Goal: Information Seeking & Learning: Learn about a topic

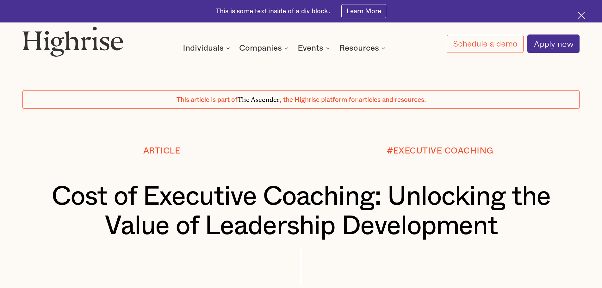
click at [220, 182] on h1 "Cost of Executive Coaching: Unlocking the Value of Leadership Development" at bounding box center [301, 211] width 510 height 59
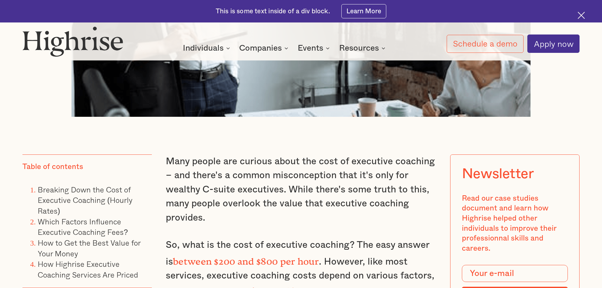
scroll to position [506, 0]
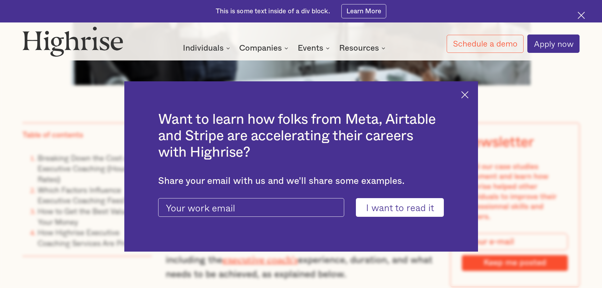
click at [467, 93] on img at bounding box center [464, 94] width 7 height 7
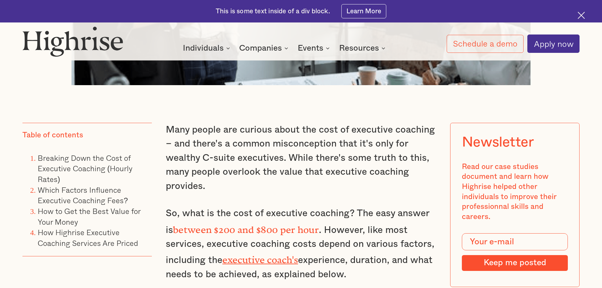
click at [327, 176] on p "Many people are curious about the cost of executive coaching – and there's a co…" at bounding box center [301, 158] width 270 height 70
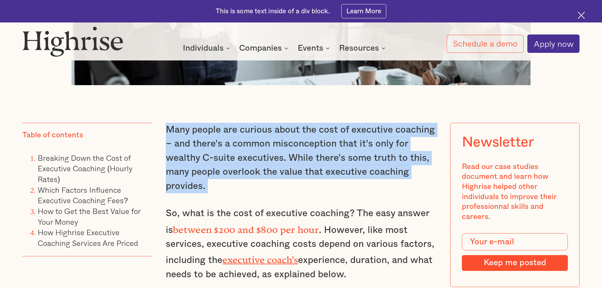
click at [327, 176] on p "Many people are curious about the cost of executive coaching – and there's a co…" at bounding box center [301, 158] width 270 height 70
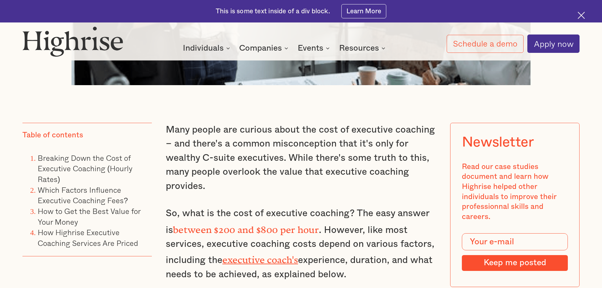
click at [333, 198] on div "Many people are curious about the cost of executive coaching – and there's a co…" at bounding box center [301, 280] width 270 height 315
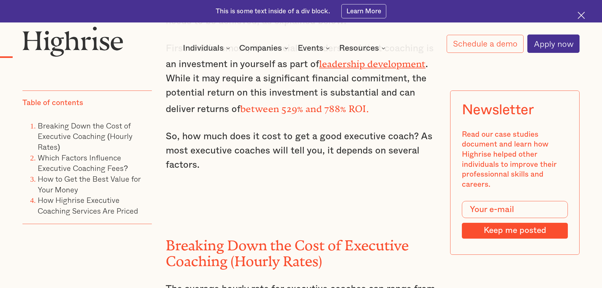
click at [341, 144] on p "So, how much does it cost to get a good executive coach? As most executive coac…" at bounding box center [301, 150] width 270 height 42
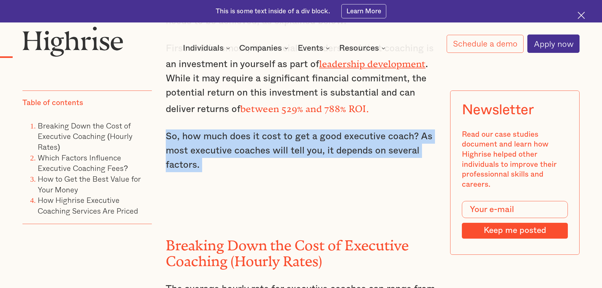
click at [341, 144] on p "So, how much does it cost to get a good executive coach? As most executive coac…" at bounding box center [301, 150] width 270 height 42
click at [312, 174] on div "Many people are curious about the cost of executive coaching – and there's a co…" at bounding box center [301, 27] width 270 height 315
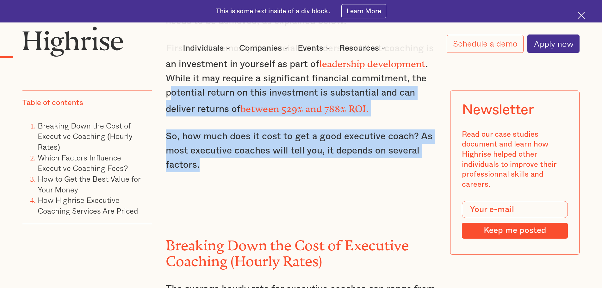
drag, startPoint x: 251, startPoint y: 155, endPoint x: 170, endPoint y: 92, distance: 102.5
click at [170, 92] on div "Many people are curious about the cost of executive coaching – and there's a co…" at bounding box center [301, 27] width 270 height 315
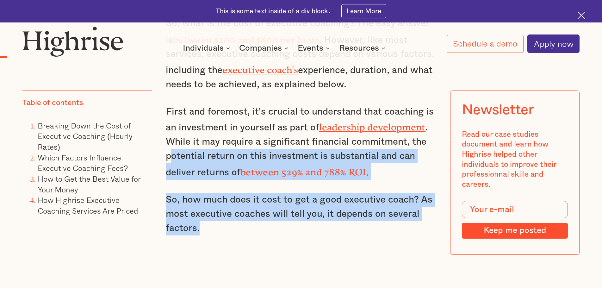
click at [242, 196] on p "So, how much does it cost to get a good executive coach? As most executive coac…" at bounding box center [301, 214] width 270 height 42
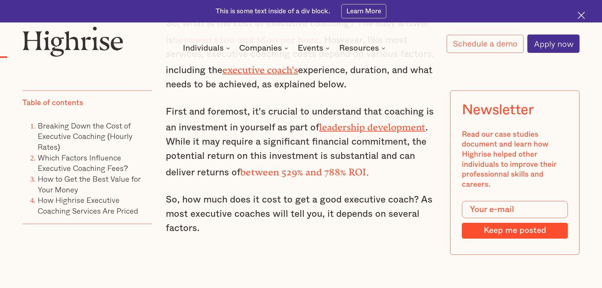
click at [228, 159] on p "First and foremost, it's crucial to understand that coaching is an investment i…" at bounding box center [301, 142] width 270 height 75
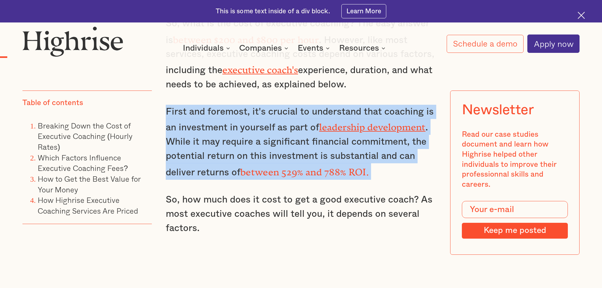
click at [228, 159] on p "First and foremost, it's crucial to understand that coaching is an investment i…" at bounding box center [301, 142] width 270 height 75
click at [184, 163] on p "First and foremost, it's crucial to understand that coaching is an investment i…" at bounding box center [301, 142] width 270 height 75
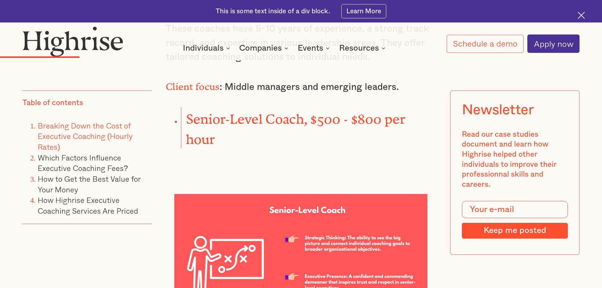
scroll to position [1644, 0]
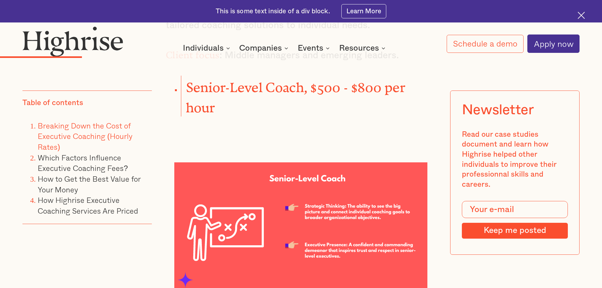
click at [237, 80] on strong "Senior-Level Coach, $500 - $800 per hour" at bounding box center [296, 94] width 220 height 28
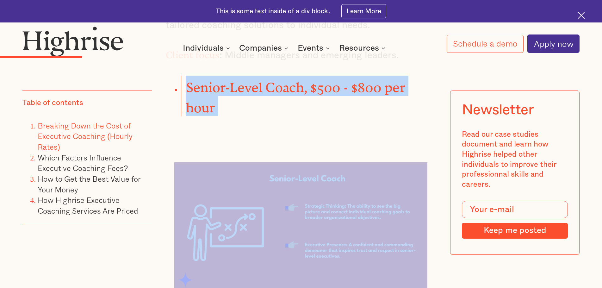
click at [237, 80] on strong "Senior-Level Coach, $500 - $800 per hour" at bounding box center [296, 94] width 220 height 28
click at [233, 101] on li "Senior-Level Coach, $500 - $800 per hour" at bounding box center [308, 96] width 255 height 41
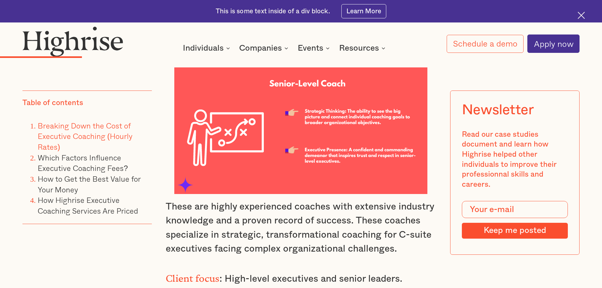
scroll to position [1770, 0]
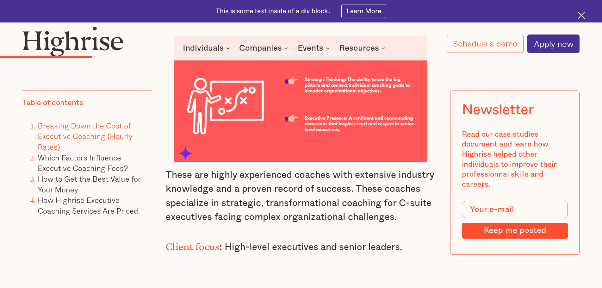
click at [301, 190] on p "These are highly experienced coaches with extensive industry knowledge and a pr…" at bounding box center [301, 196] width 270 height 56
click at [234, 190] on p "These are highly experienced coaches with extensive industry knowledge and a pr…" at bounding box center [301, 196] width 270 height 56
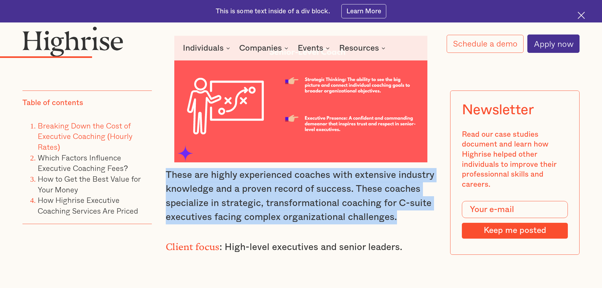
click at [234, 190] on p "These are highly experienced coaches with extensive industry knowledge and a pr…" at bounding box center [301, 196] width 270 height 56
click at [255, 206] on p "These are highly experienced coaches with extensive industry knowledge and a pr…" at bounding box center [301, 196] width 270 height 56
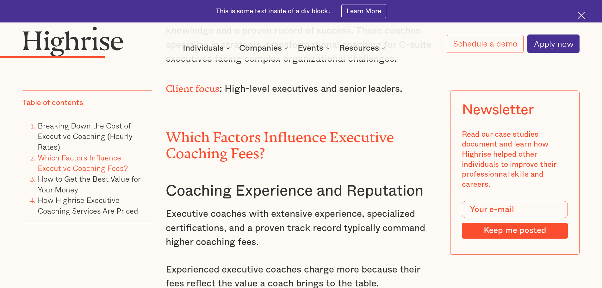
scroll to position [1992, 0]
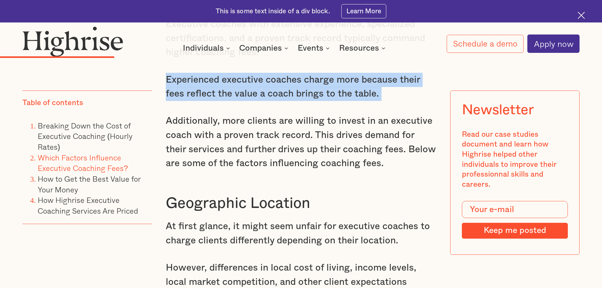
scroll to position [2150, 0]
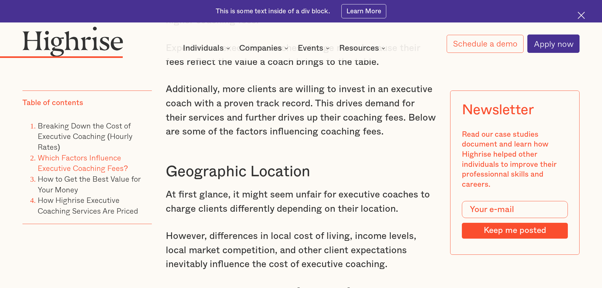
click at [253, 188] on p "At first glance, it might seem unfair for executive coaches to charge clients d…" at bounding box center [301, 201] width 270 height 28
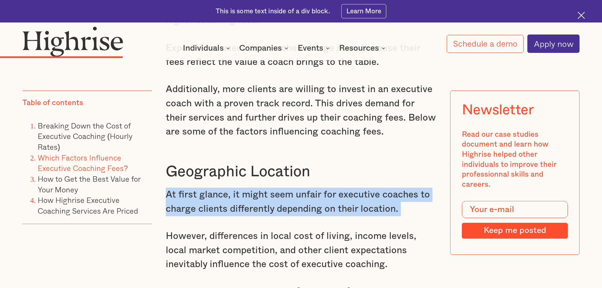
click at [253, 188] on p "At first glance, it might seem unfair for executive coaches to charge clients d…" at bounding box center [301, 201] width 270 height 28
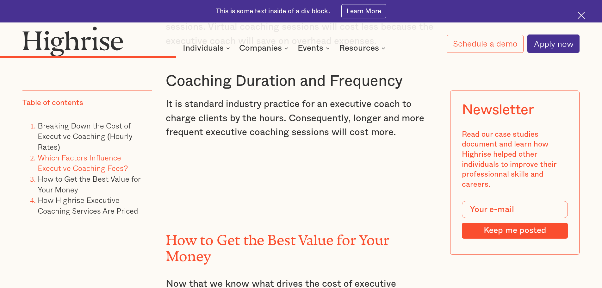
scroll to position [3066, 0]
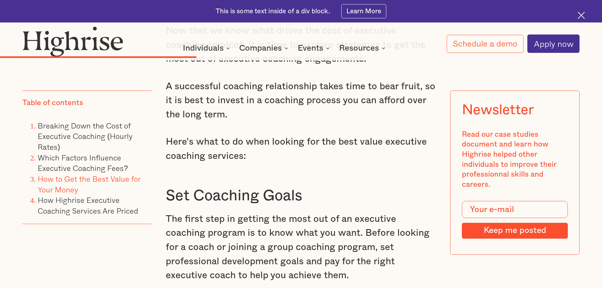
click at [247, 212] on p "The first step in getting the most out of an executive coaching program is to k…" at bounding box center [301, 247] width 270 height 70
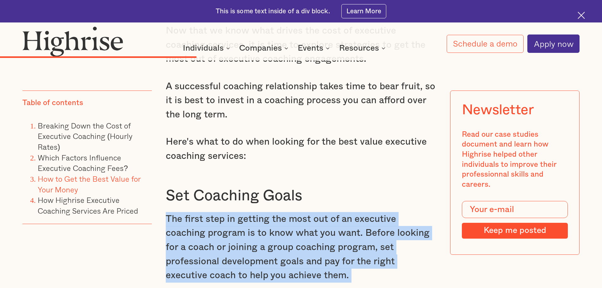
click at [247, 212] on p "The first step in getting the most out of an executive coaching program is to k…" at bounding box center [301, 247] width 270 height 70
click at [252, 213] on p "The first step in getting the most out of an executive coaching program is to k…" at bounding box center [301, 247] width 270 height 70
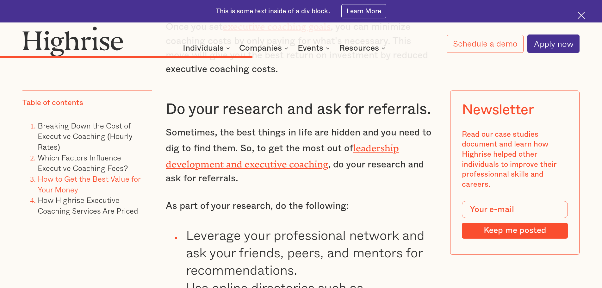
scroll to position [3825, 0]
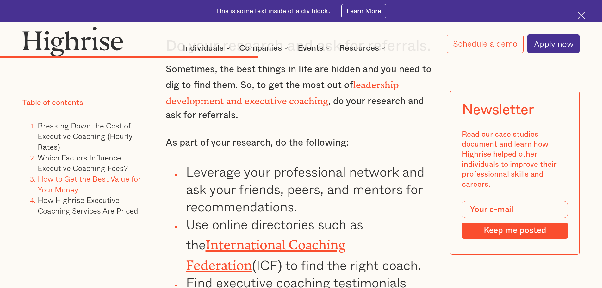
click at [242, 215] on li "Use online directories such as the International Coaching Federation (ICF) to f…" at bounding box center [308, 244] width 255 height 58
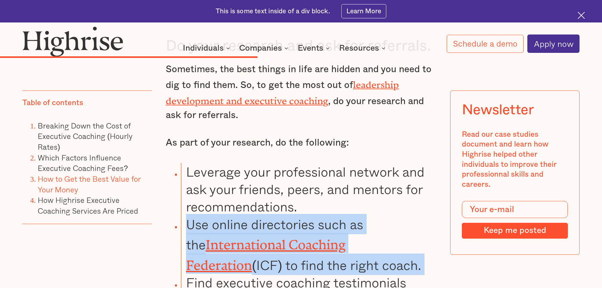
click at [242, 215] on li "Use online directories such as the International Coaching Federation (ICF) to f…" at bounding box center [308, 244] width 255 height 58
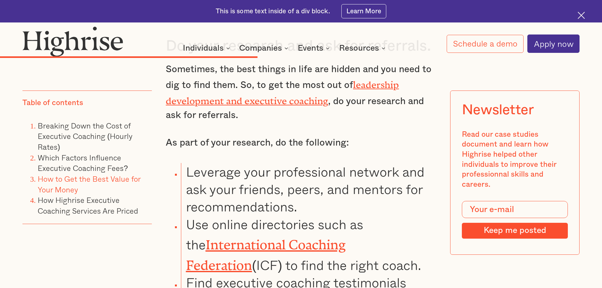
click at [235, 163] on li "Leverage your professional network and ask your friends, peers, and mentors for…" at bounding box center [308, 189] width 255 height 52
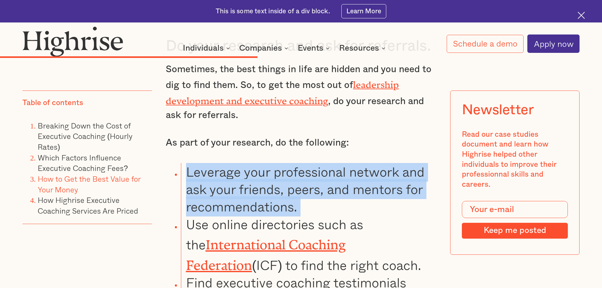
click at [235, 163] on li "Leverage your professional network and ask your friends, peers, and mentors for…" at bounding box center [308, 189] width 255 height 52
click at [233, 163] on li "Leverage your professional network and ask your friends, peers, and mentors for…" at bounding box center [308, 189] width 255 height 52
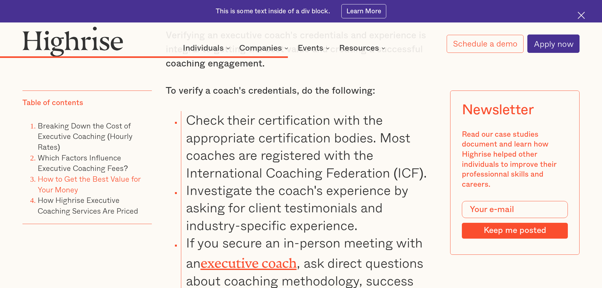
scroll to position [4204, 0]
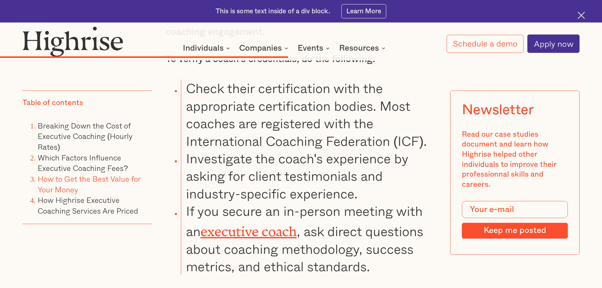
click at [255, 202] on li "If you secure an in-person meeting with an executive coach , ask direct questio…" at bounding box center [308, 238] width 255 height 73
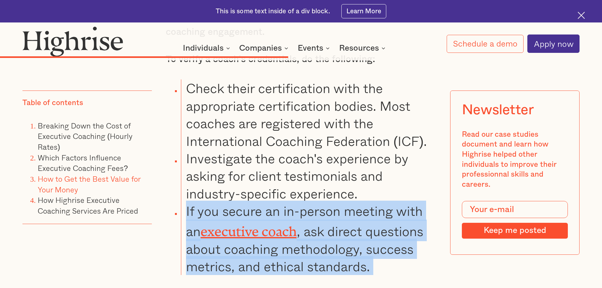
click at [255, 202] on li "If you secure an in-person meeting with an executive coach , ask direct questio…" at bounding box center [308, 238] width 255 height 73
click at [253, 205] on li "If you secure an in-person meeting with an executive coach , ask direct questio…" at bounding box center [308, 238] width 255 height 73
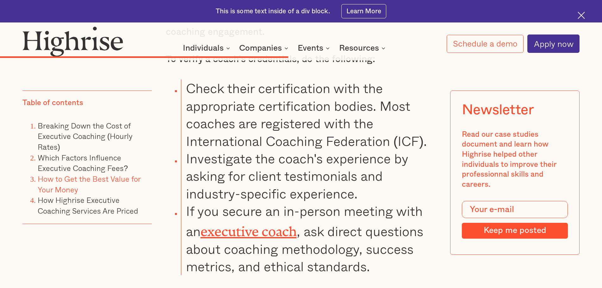
click at [253, 205] on li "If you secure an in-person meeting with an executive coach , ask direct questio…" at bounding box center [308, 238] width 255 height 73
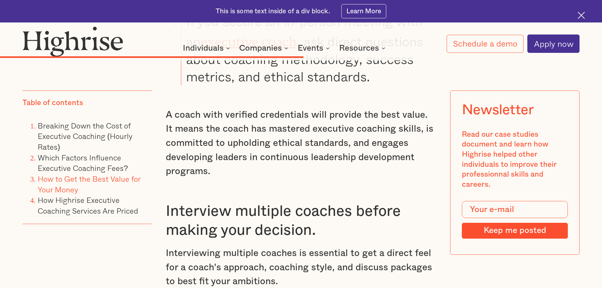
click at [253, 246] on p "Interviewing multiple coaches is essential to get a direct feel for a coach's a…" at bounding box center [301, 267] width 270 height 42
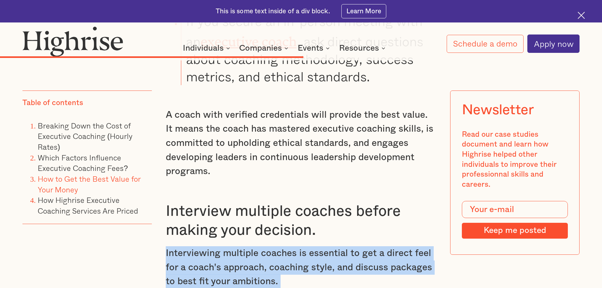
click at [253, 246] on p "Interviewing multiple coaches is essential to get a direct feel for a coach's a…" at bounding box center [301, 267] width 270 height 42
click at [252, 246] on p "Interviewing multiple coaches is essential to get a direct feel for a coach's a…" at bounding box center [301, 267] width 270 height 42
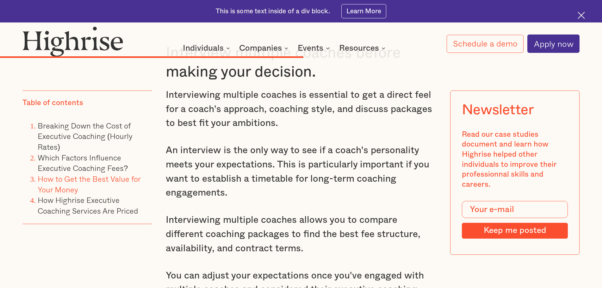
scroll to position [4584, 0]
